Goal: Information Seeking & Learning: Check status

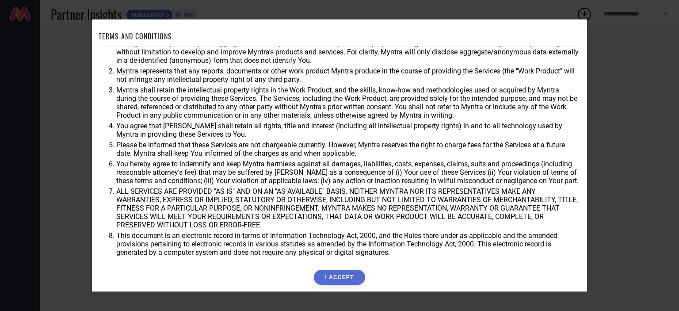
scroll to position [26, 0]
click at [333, 279] on button "I ACCEPT" at bounding box center [339, 277] width 51 height 15
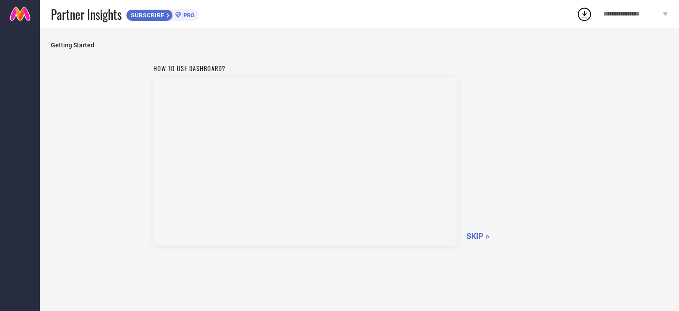
click at [470, 235] on span "SKIP »" at bounding box center [478, 235] width 23 height 9
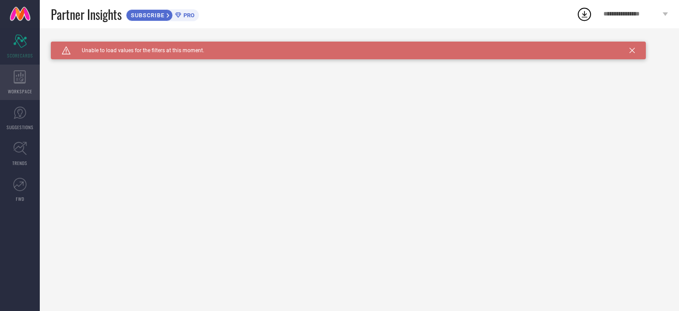
click at [23, 76] on icon at bounding box center [20, 76] width 12 height 13
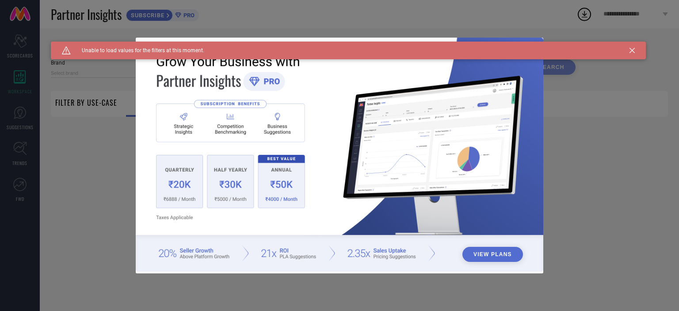
type input "1 STOP FASHION"
type input "All"
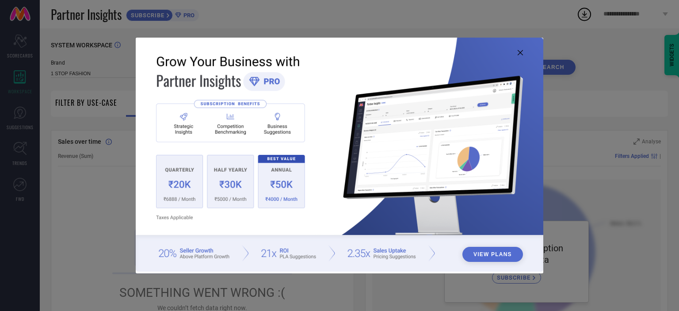
click at [515, 53] on img at bounding box center [340, 155] width 408 height 234
click at [518, 52] on icon at bounding box center [520, 52] width 5 height 5
